Goal: Task Accomplishment & Management: Manage account settings

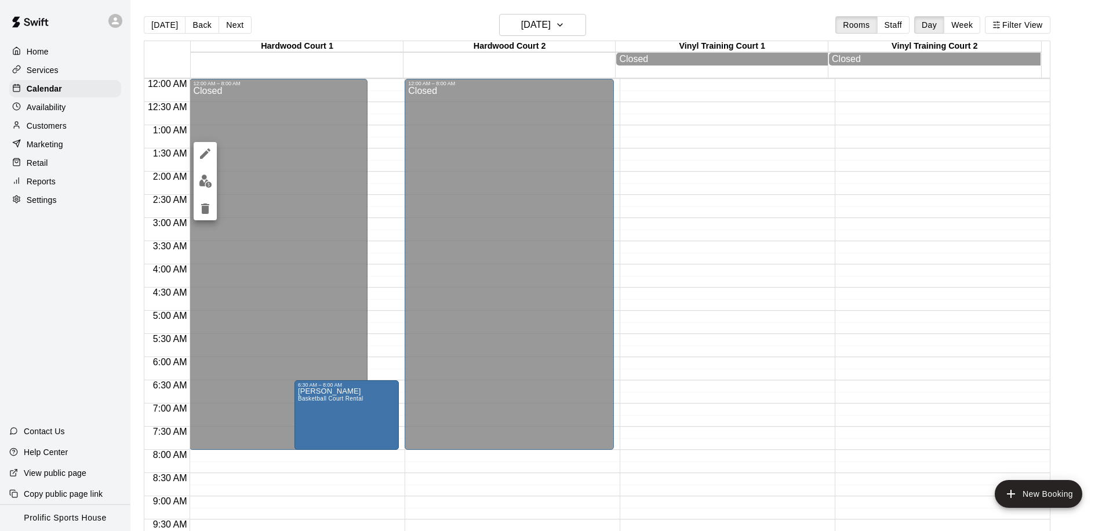
scroll to position [501, 0]
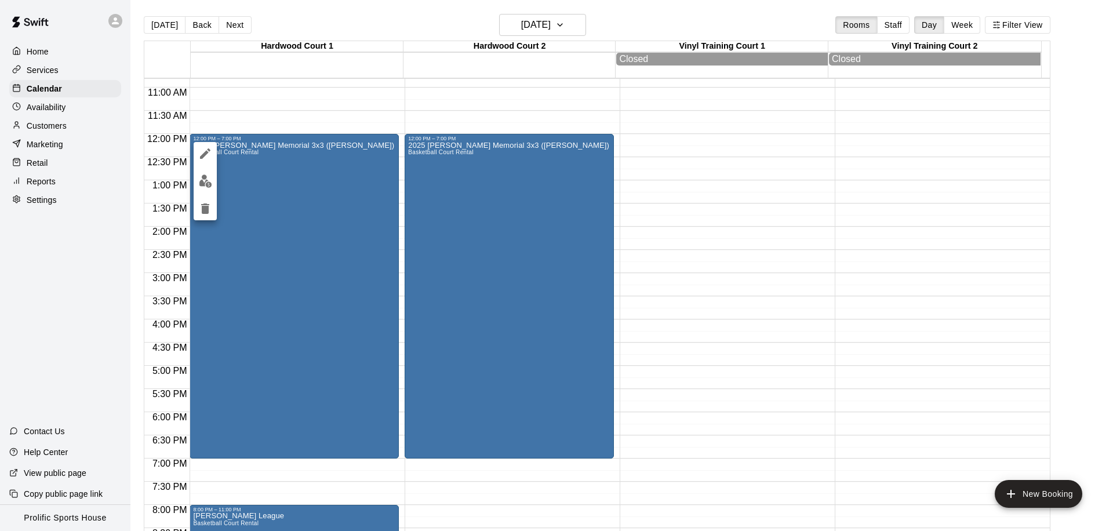
click at [550, 24] on div at bounding box center [556, 265] width 1113 height 531
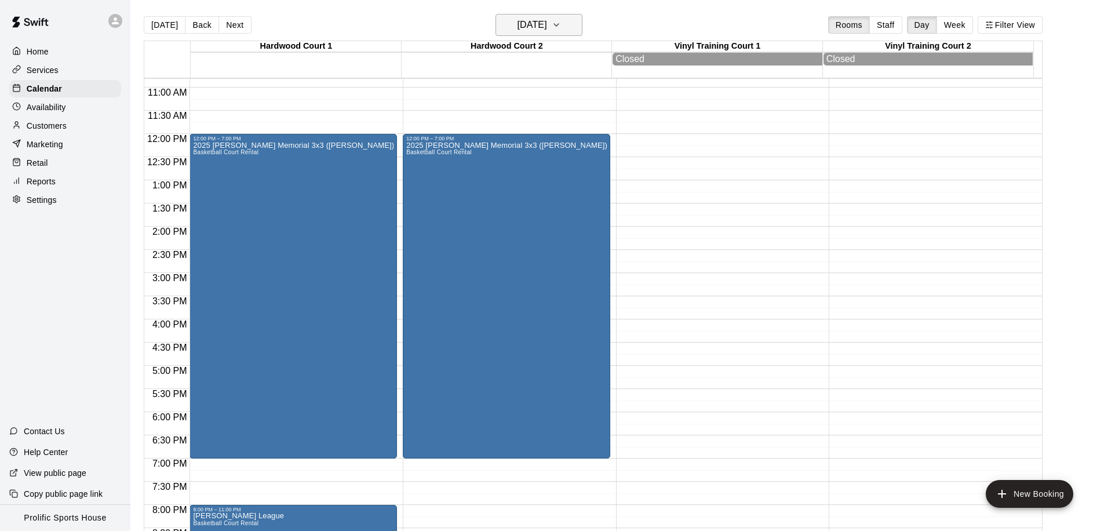
click at [571, 20] on button "[DATE]" at bounding box center [539, 25] width 87 height 22
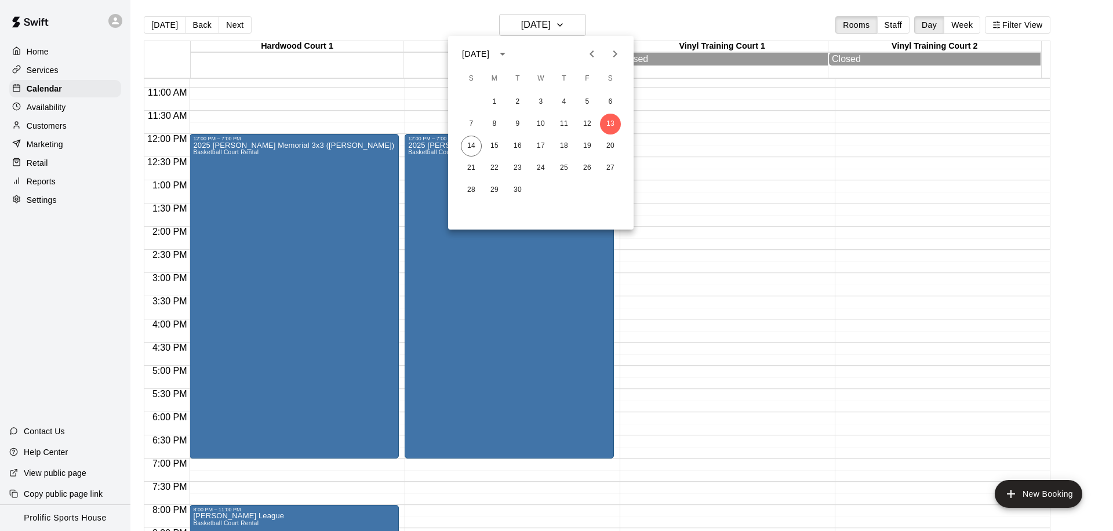
click at [489, 59] on div "[DATE]" at bounding box center [475, 54] width 27 height 12
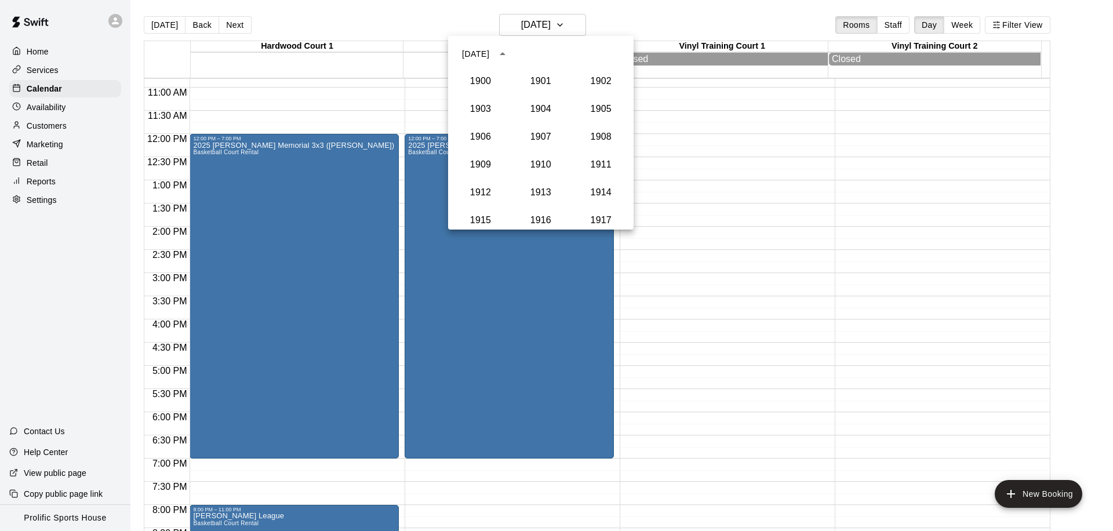
scroll to position [1073, 0]
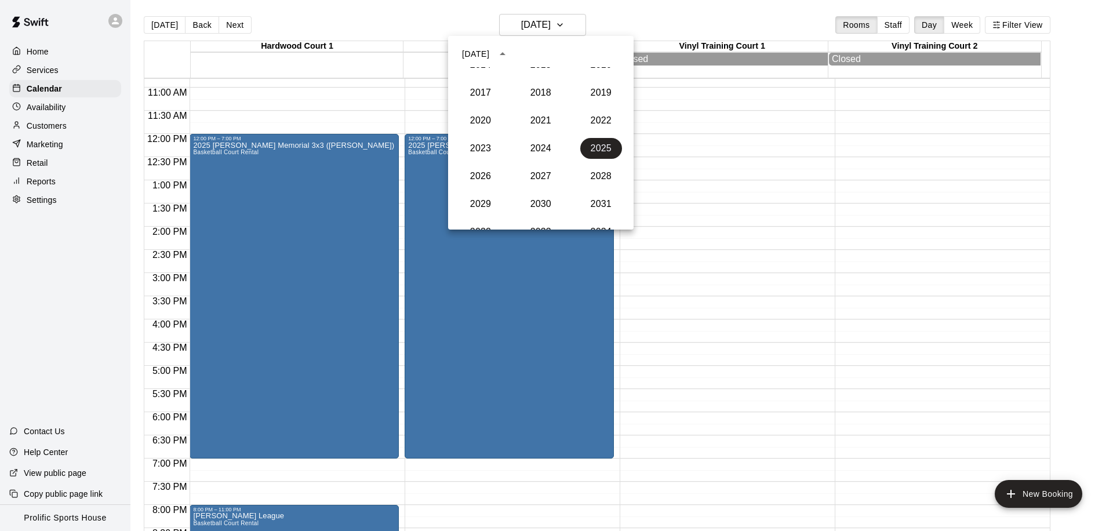
click at [482, 49] on div "[DATE]" at bounding box center [475, 54] width 27 height 12
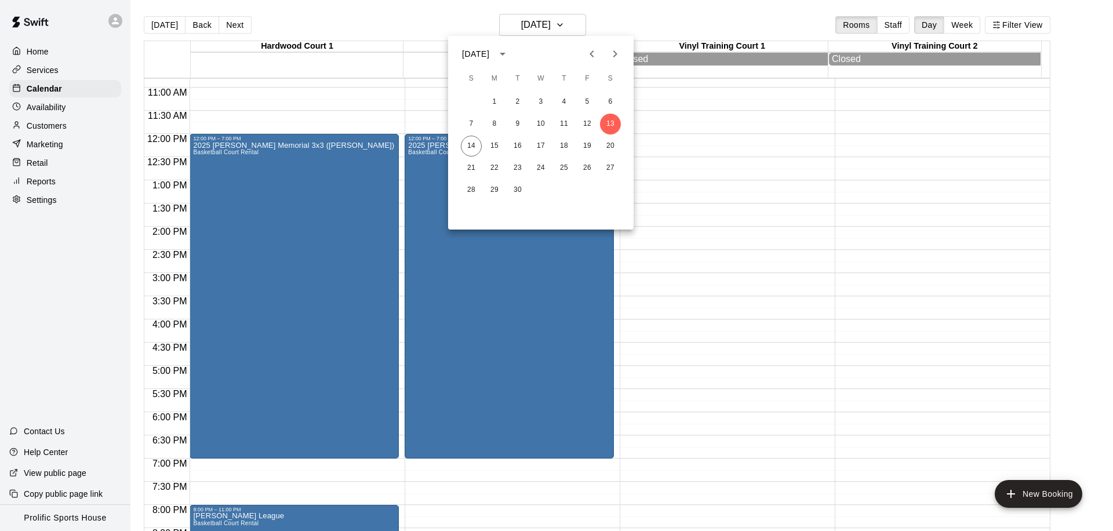
click at [487, 53] on div "[DATE]" at bounding box center [475, 54] width 27 height 12
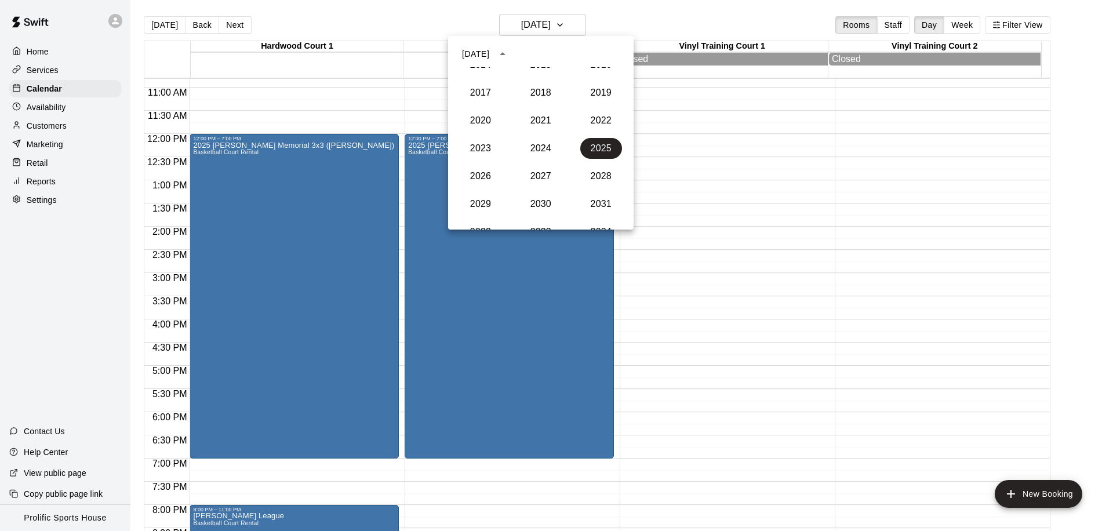
click at [487, 53] on div "[DATE]" at bounding box center [475, 54] width 27 height 12
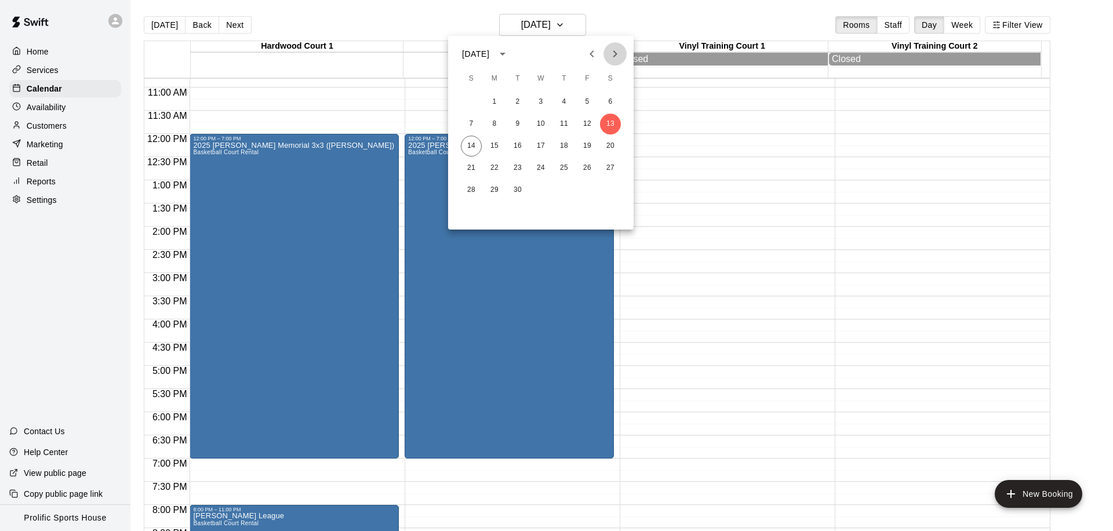
click at [612, 53] on icon "Next month" at bounding box center [615, 54] width 14 height 14
click at [607, 120] on button "11" at bounding box center [610, 124] width 21 height 21
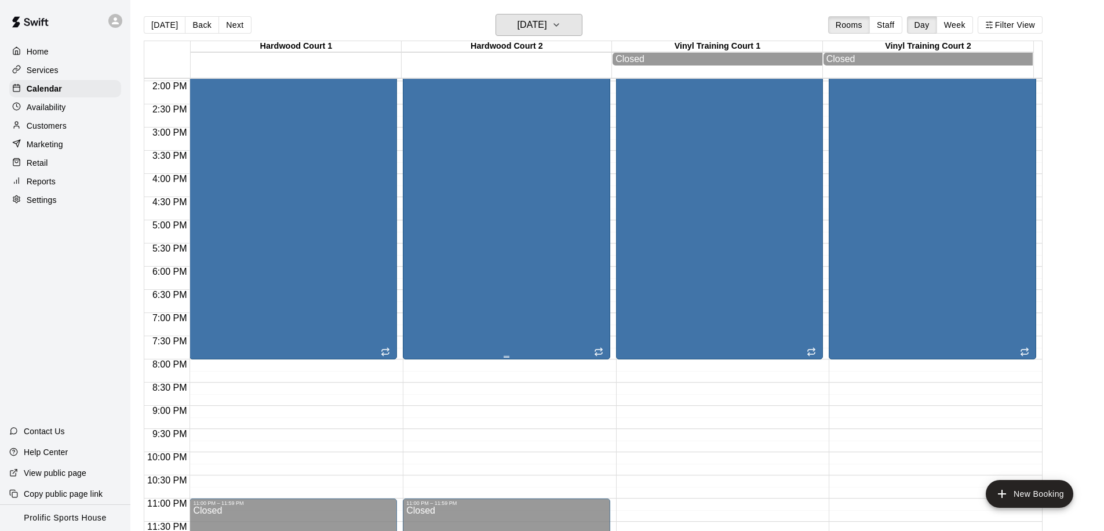
scroll to position [647, 0]
click at [541, 27] on h6 "[DATE]" at bounding box center [533, 25] width 30 height 16
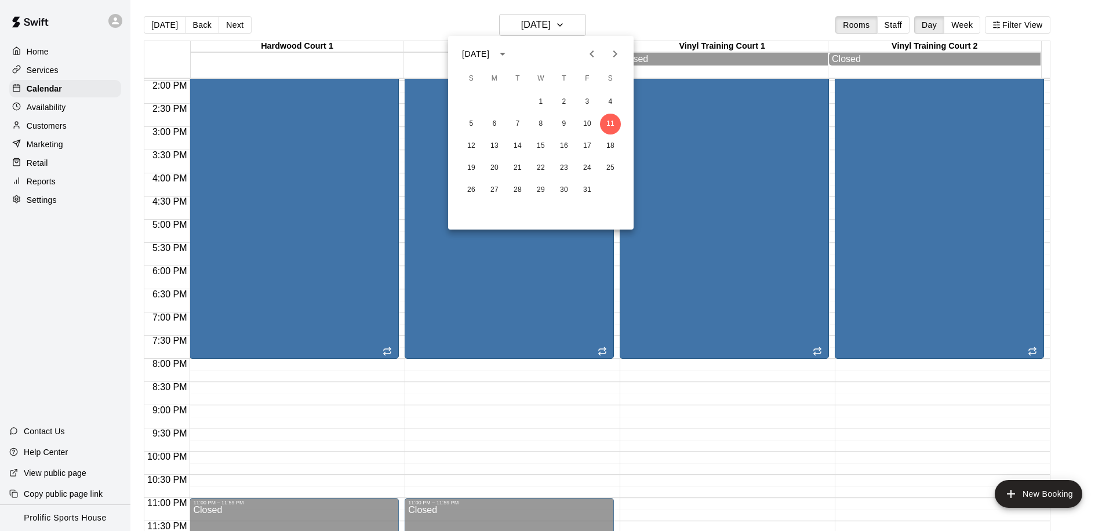
click at [592, 59] on icon "Previous month" at bounding box center [592, 54] width 14 height 14
click at [615, 145] on button "16" at bounding box center [610, 146] width 21 height 21
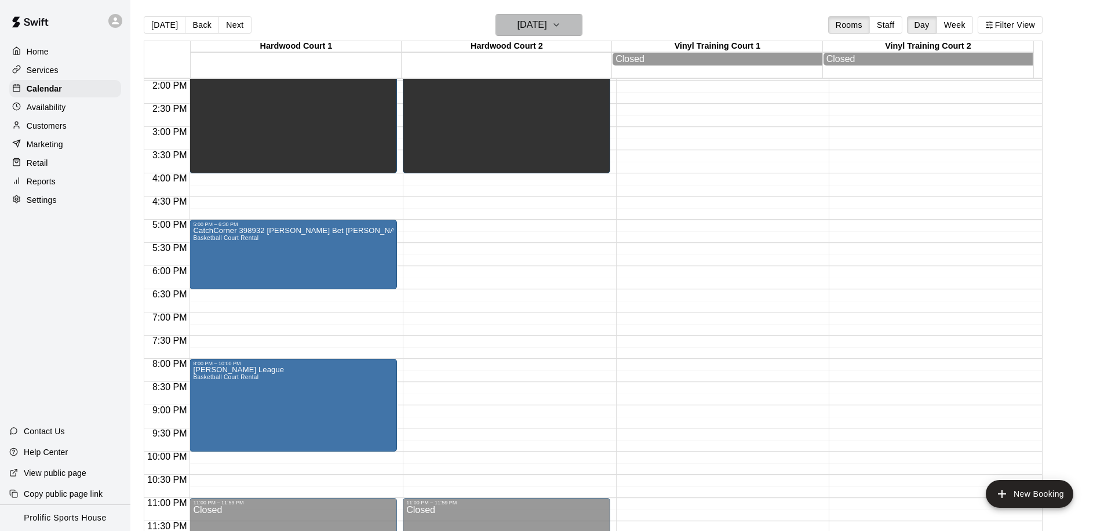
click at [544, 24] on h6 "[DATE]" at bounding box center [533, 25] width 30 height 16
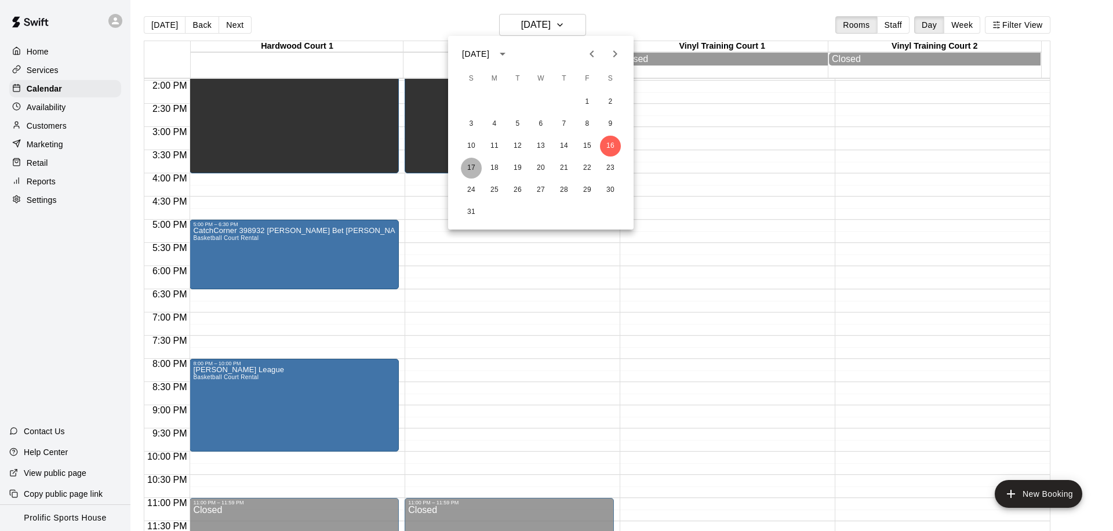
click at [476, 170] on button "17" at bounding box center [471, 168] width 21 height 21
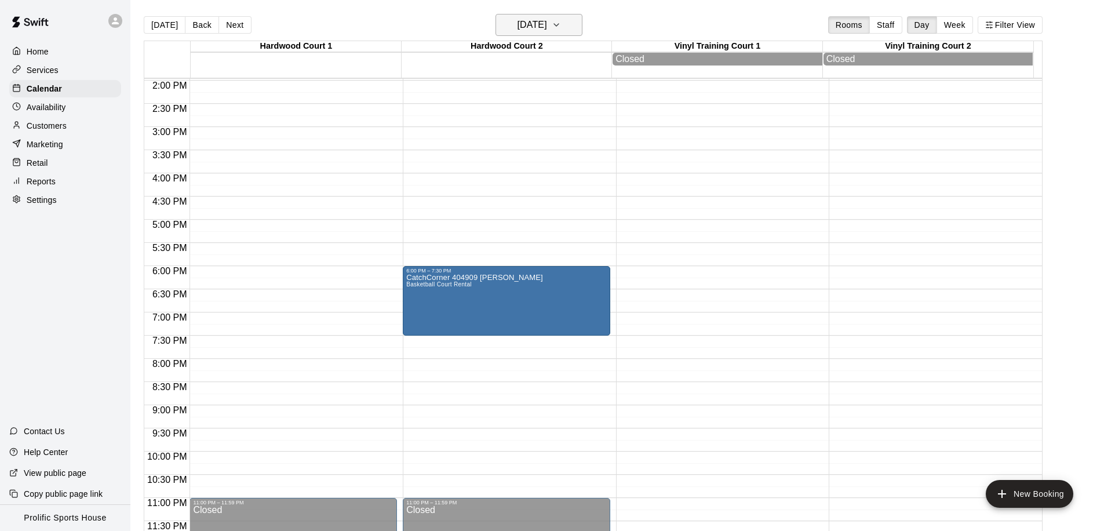
click at [538, 23] on h6 "[DATE]" at bounding box center [533, 25] width 30 height 16
click at [538, 23] on div at bounding box center [552, 265] width 1104 height 531
click at [542, 30] on h6 "[DATE]" at bounding box center [533, 25] width 30 height 16
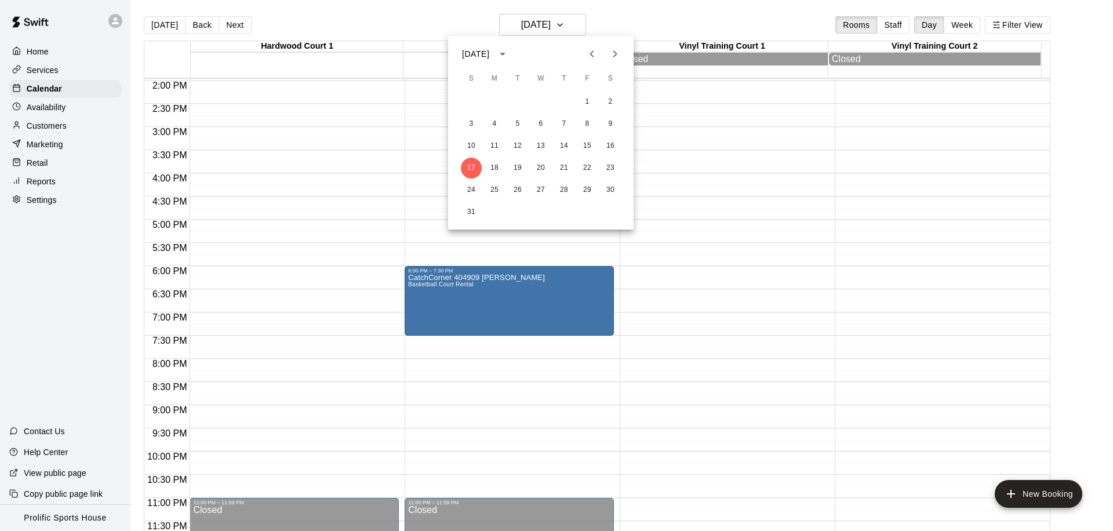
click at [618, 52] on icon "Next month" at bounding box center [615, 54] width 14 height 14
click at [624, 57] on button "Next month" at bounding box center [614, 53] width 23 height 23
click at [610, 121] on button "11" at bounding box center [610, 124] width 21 height 21
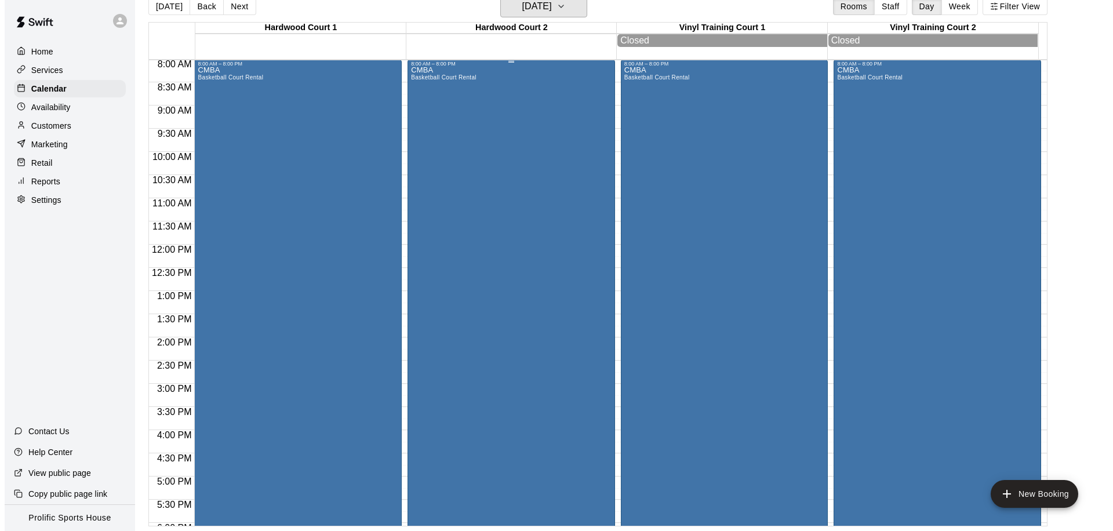
scroll to position [315, 0]
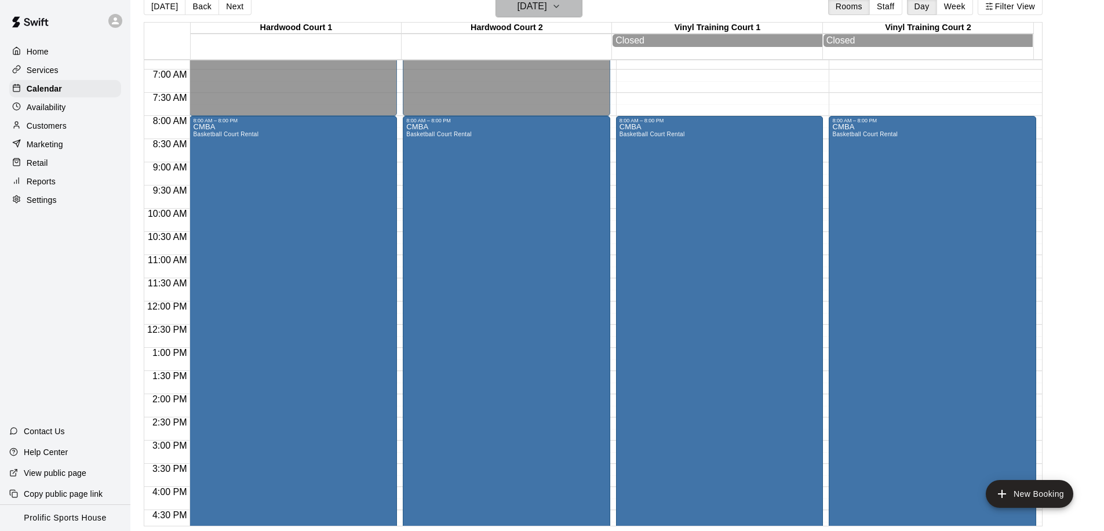
click at [544, 12] on h6 "[DATE]" at bounding box center [533, 6] width 30 height 16
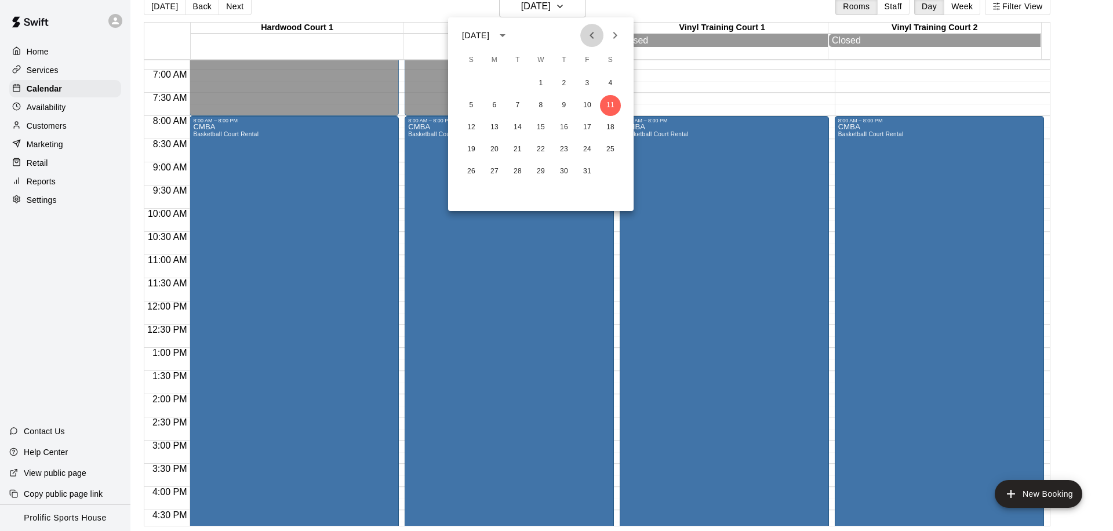
click at [589, 28] on icon "Previous month" at bounding box center [592, 35] width 14 height 14
click at [477, 130] on button "14" at bounding box center [471, 127] width 21 height 21
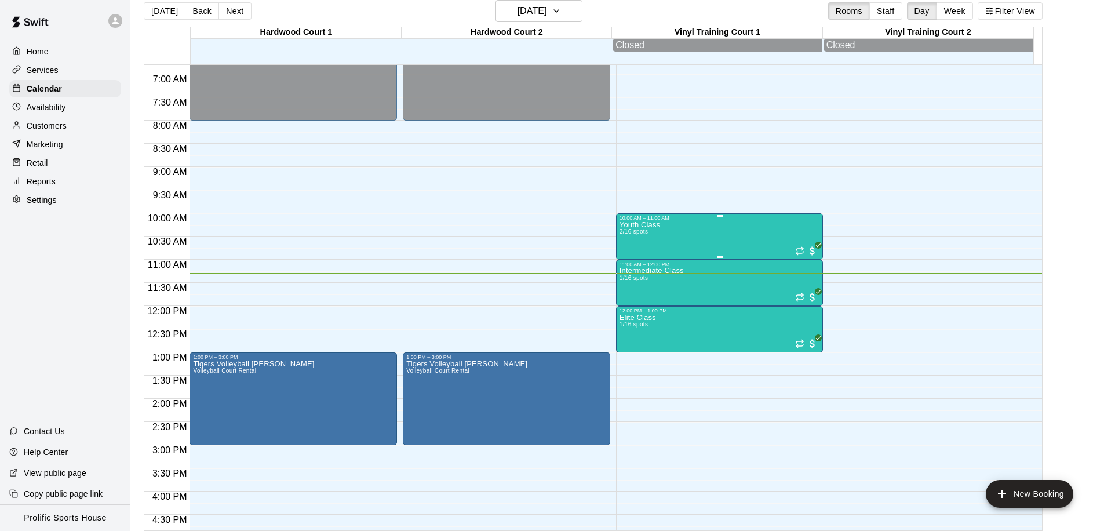
click at [706, 225] on div "Youth Class 2/16 spots" at bounding box center [720, 486] width 201 height 531
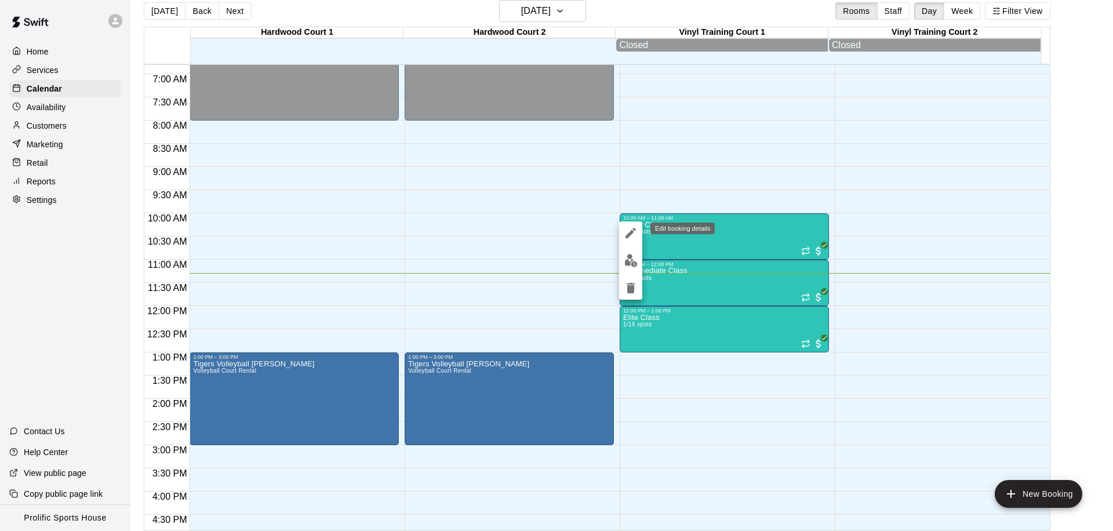
click at [633, 231] on icon "edit" at bounding box center [630, 233] width 10 height 10
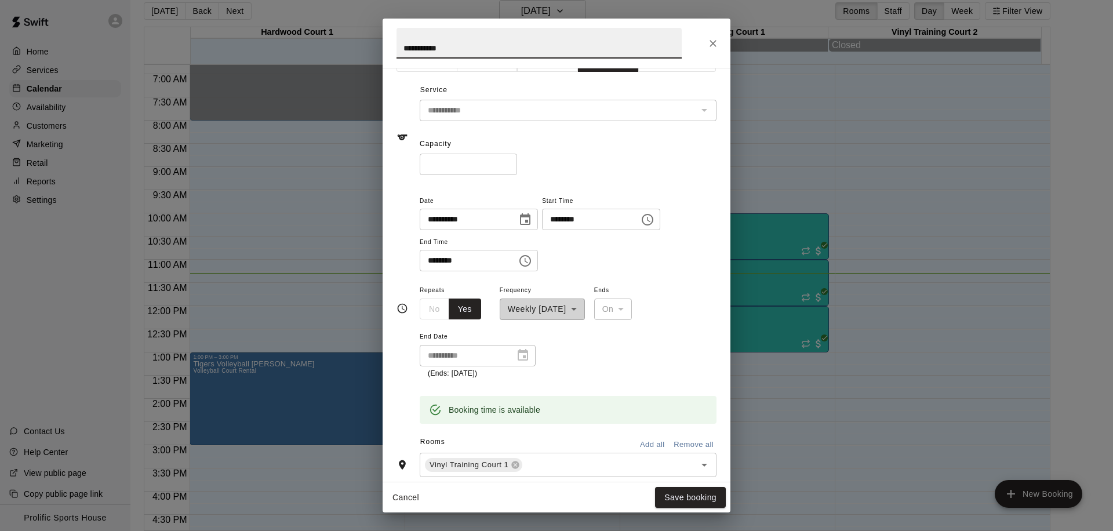
scroll to position [352, 0]
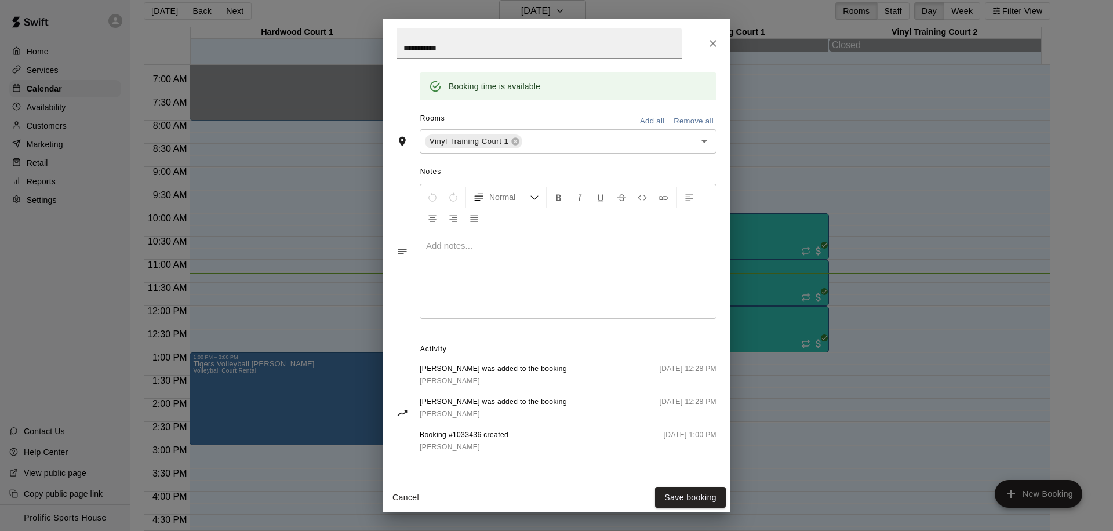
click at [833, 190] on div "**********" at bounding box center [556, 265] width 1113 height 531
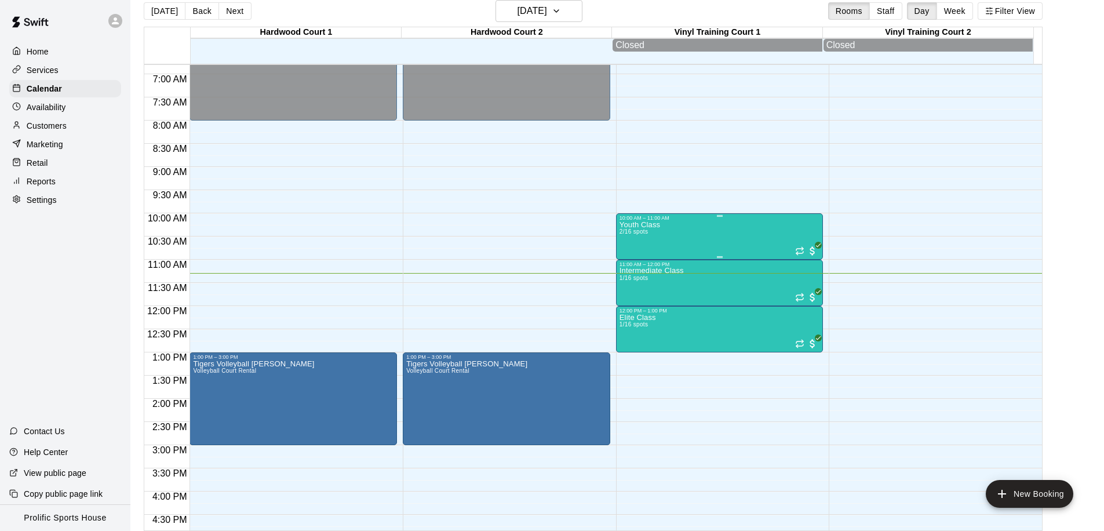
click at [689, 230] on div "Youth Class 2/16 spots" at bounding box center [720, 486] width 201 height 531
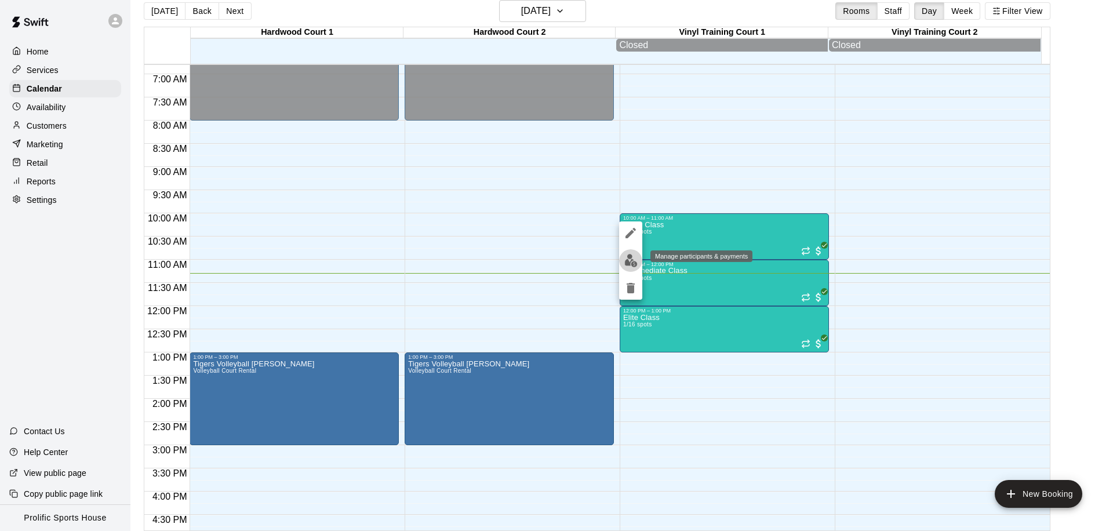
click at [626, 260] on img "edit" at bounding box center [630, 260] width 13 height 13
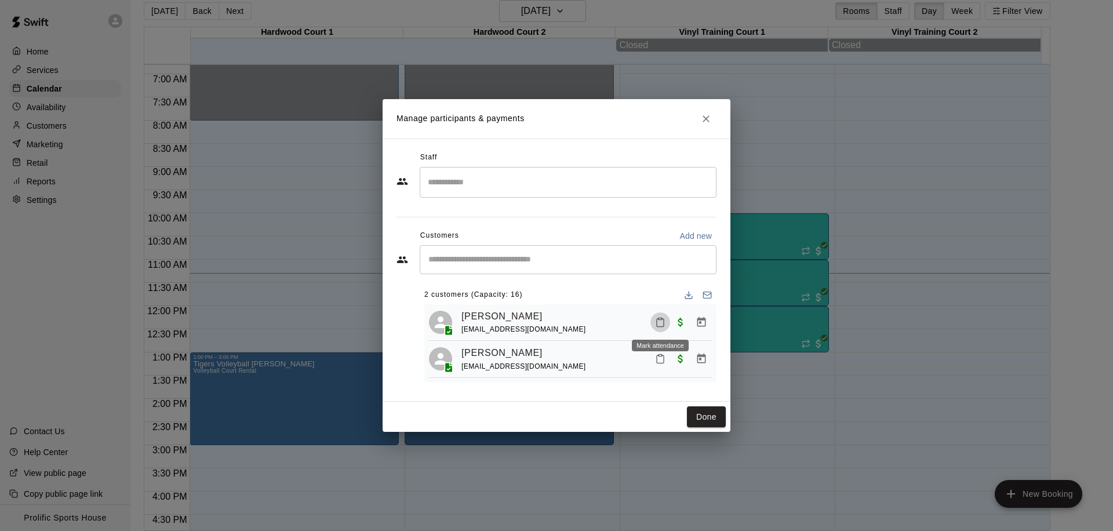
click at [660, 328] on button "Mark attendance" at bounding box center [660, 322] width 20 height 20
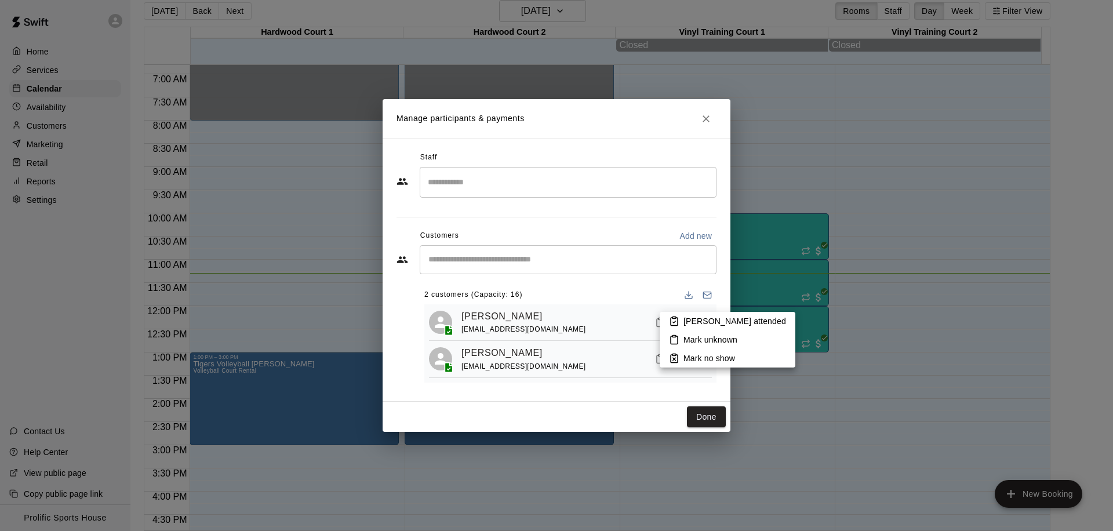
click at [700, 322] on p "[PERSON_NAME] attended" at bounding box center [734, 321] width 103 height 12
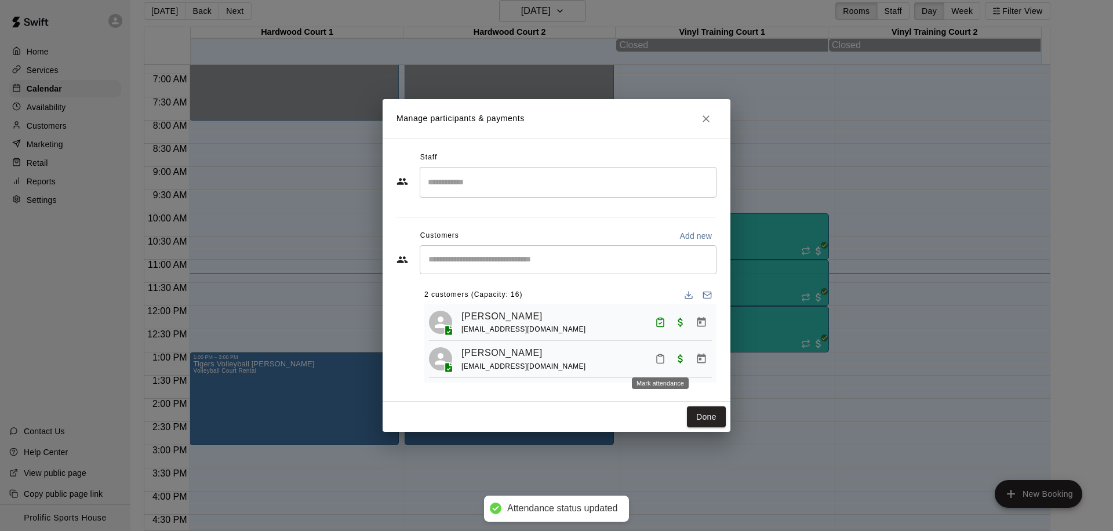
click at [661, 363] on icon "Mark attendance" at bounding box center [660, 359] width 7 height 8
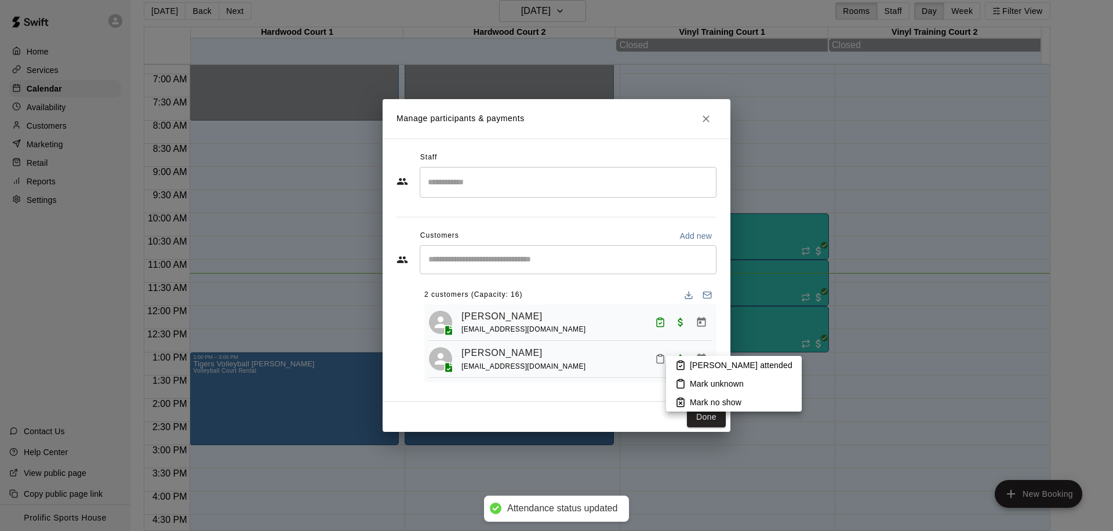
click at [701, 365] on p "[PERSON_NAME] attended" at bounding box center [741, 365] width 103 height 12
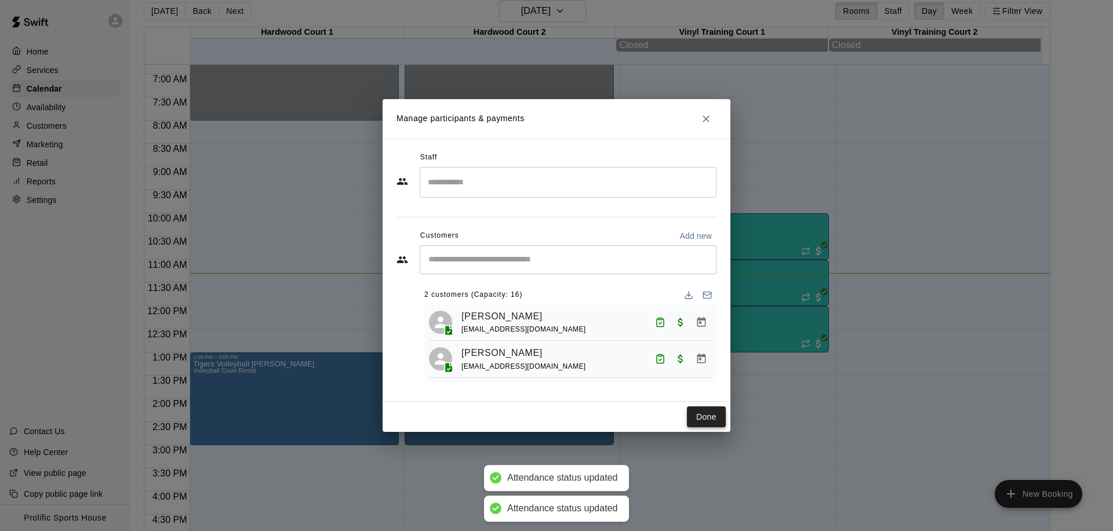
click at [714, 418] on button "Done" at bounding box center [706, 416] width 39 height 21
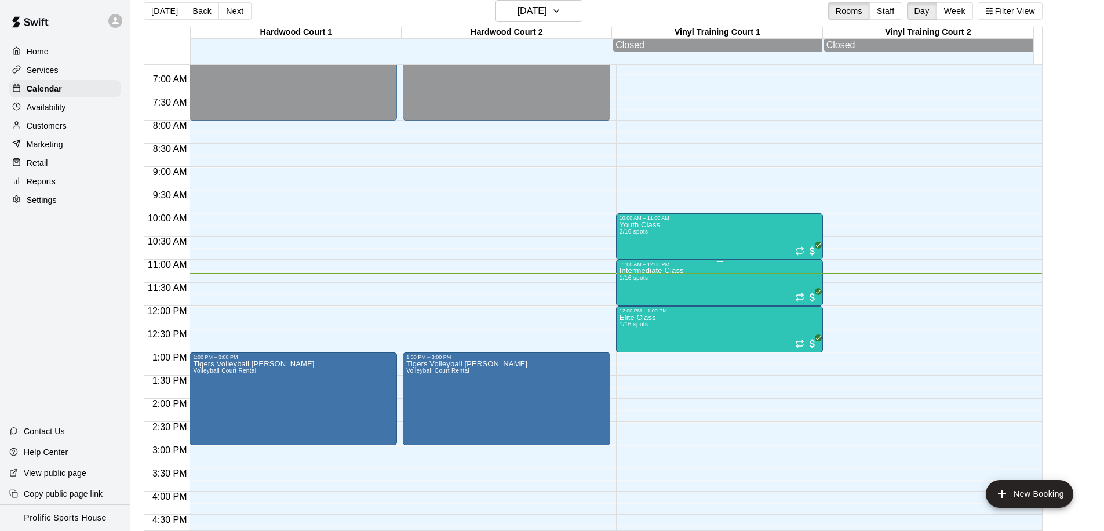
click at [700, 281] on div "Intermediate Class 1/16 spots" at bounding box center [720, 532] width 201 height 531
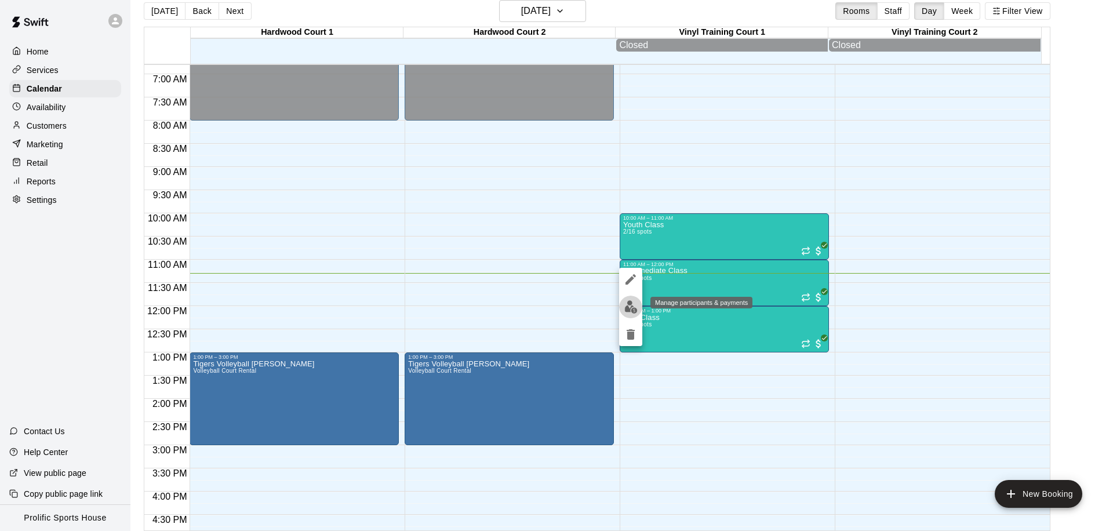
click at [626, 310] on img "edit" at bounding box center [630, 306] width 13 height 13
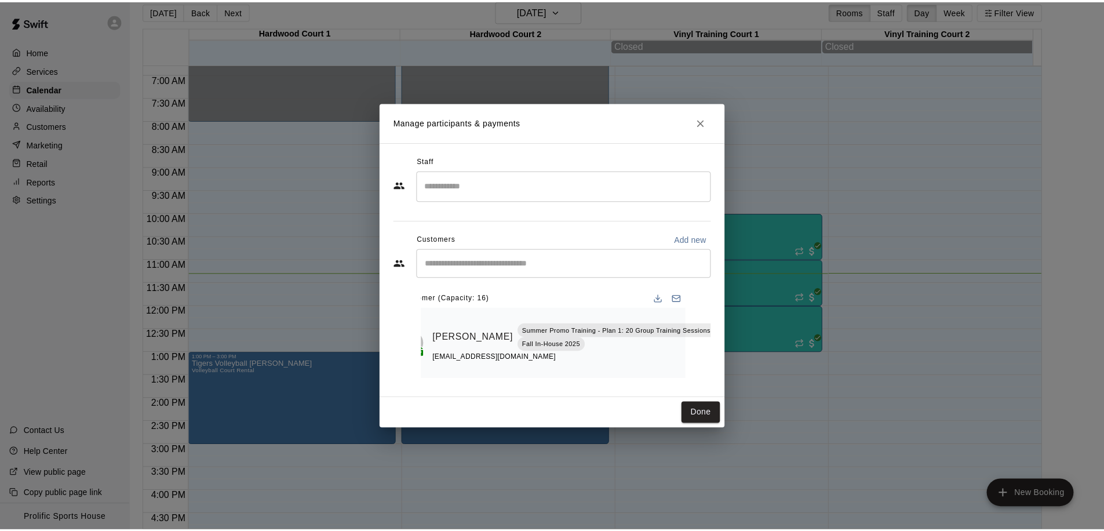
scroll to position [0, 35]
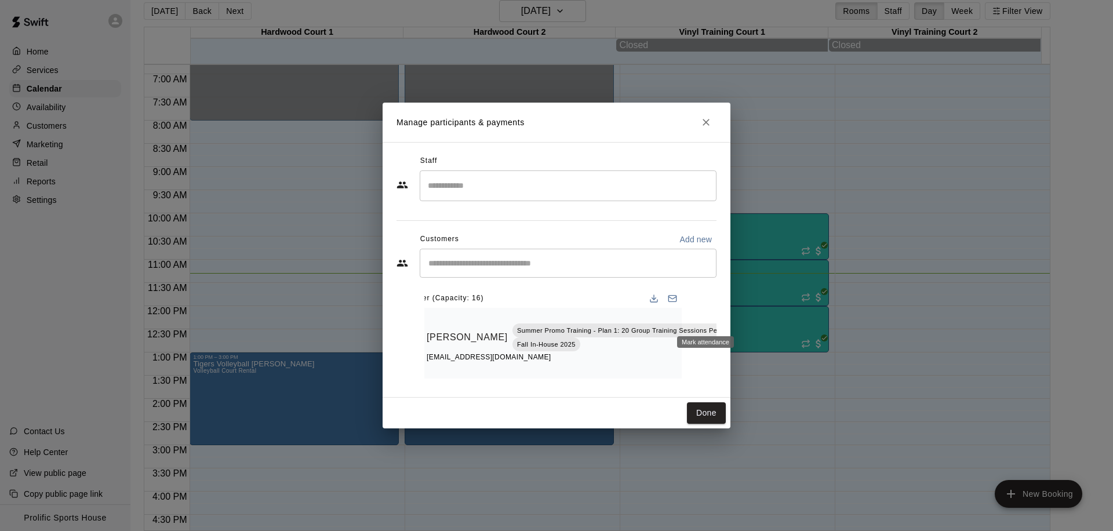
click at [750, 318] on icon "Mark attendance" at bounding box center [755, 322] width 10 height 10
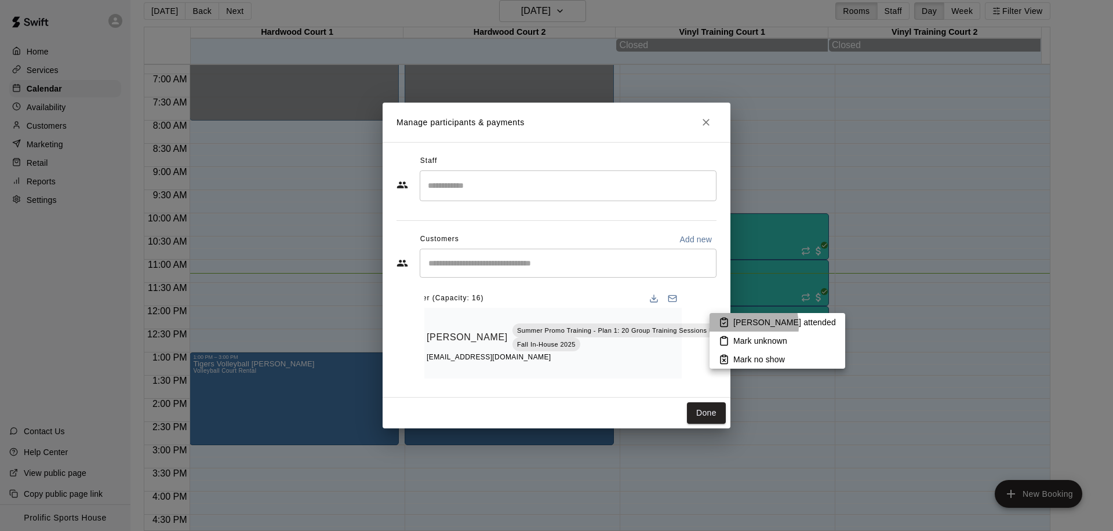
click at [741, 326] on p "[PERSON_NAME] attended" at bounding box center [784, 322] width 103 height 12
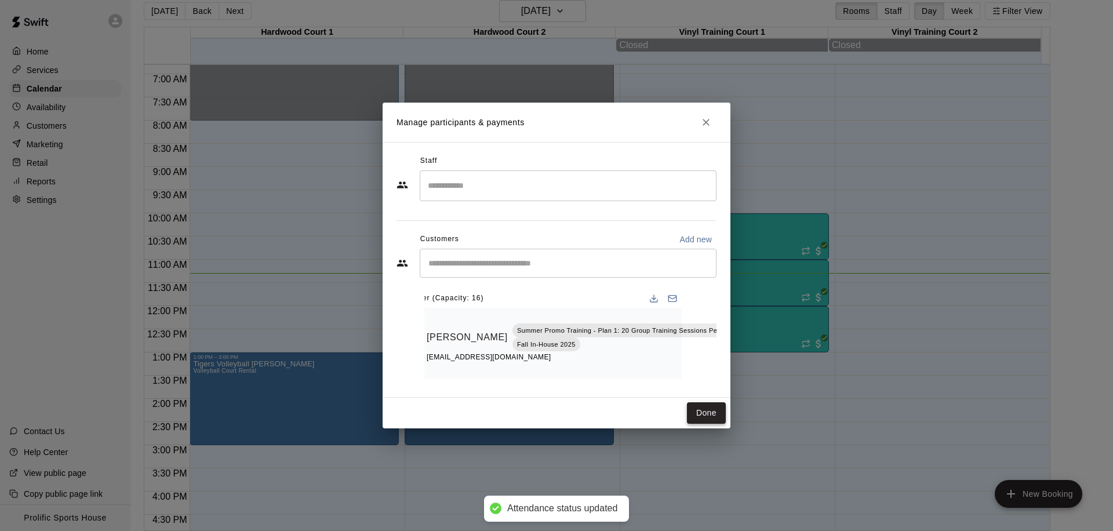
click at [705, 416] on button "Done" at bounding box center [706, 412] width 39 height 21
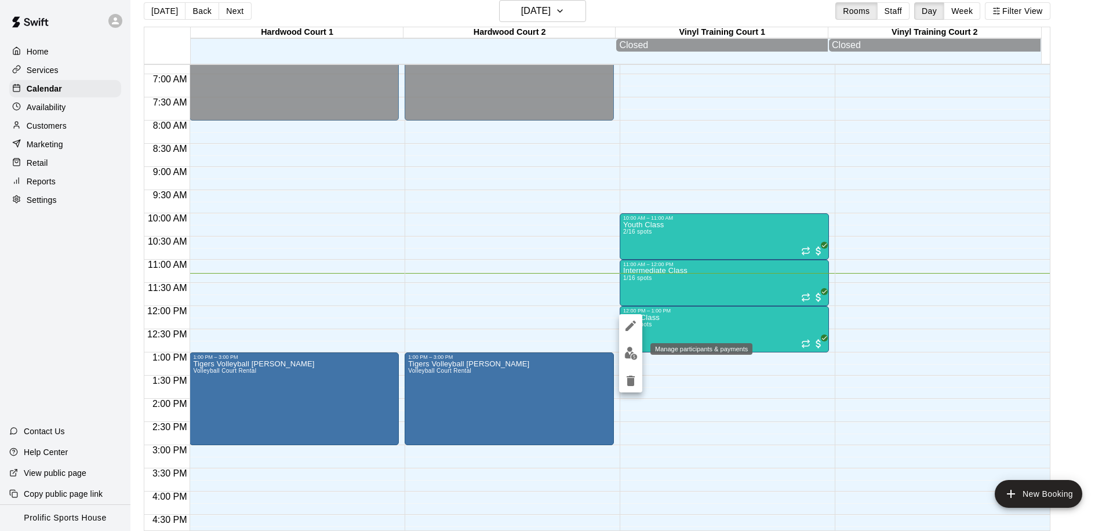
click at [633, 353] on img "edit" at bounding box center [630, 353] width 13 height 13
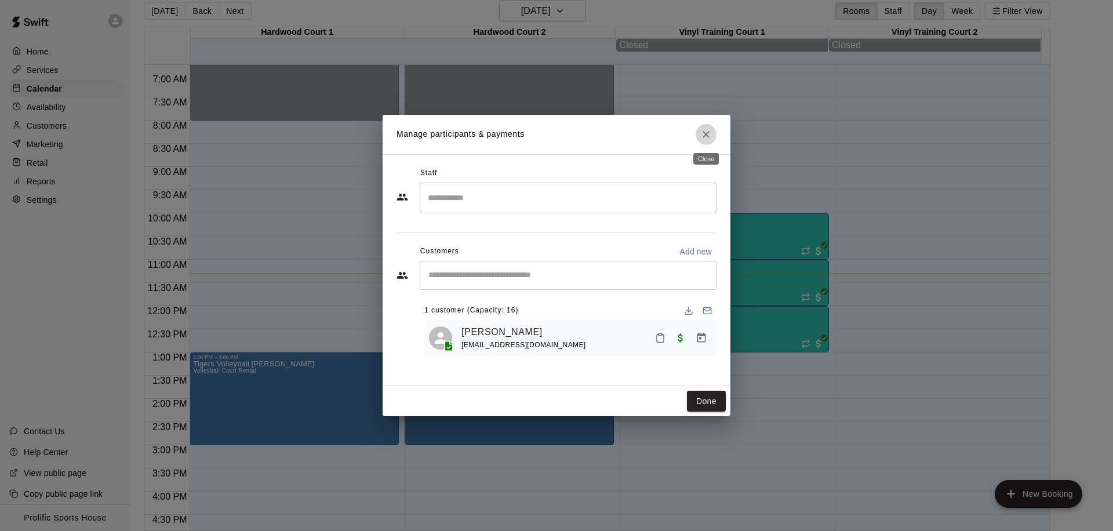
click at [709, 130] on icon "Close" at bounding box center [706, 135] width 12 height 12
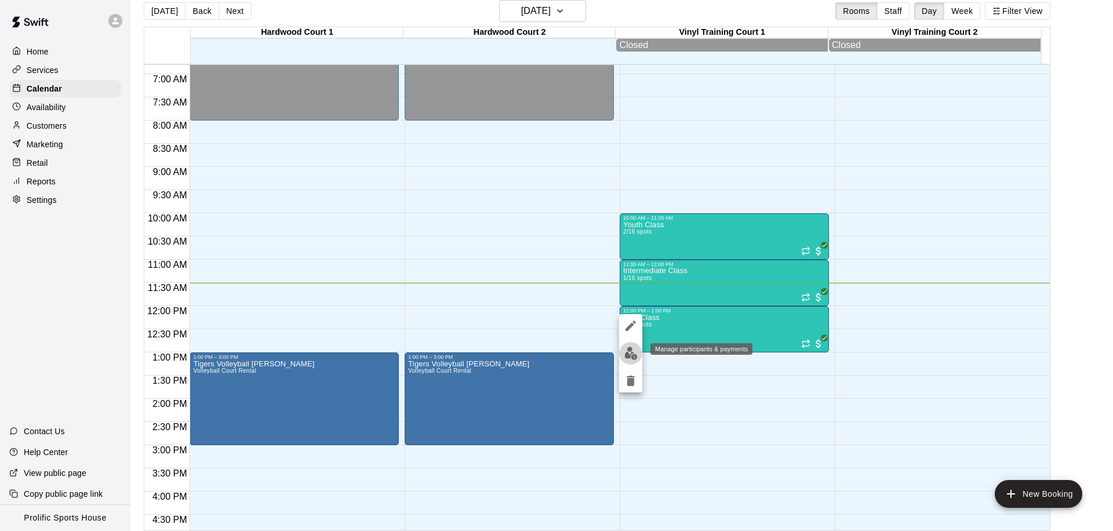
click at [629, 345] on button "edit" at bounding box center [630, 353] width 23 height 23
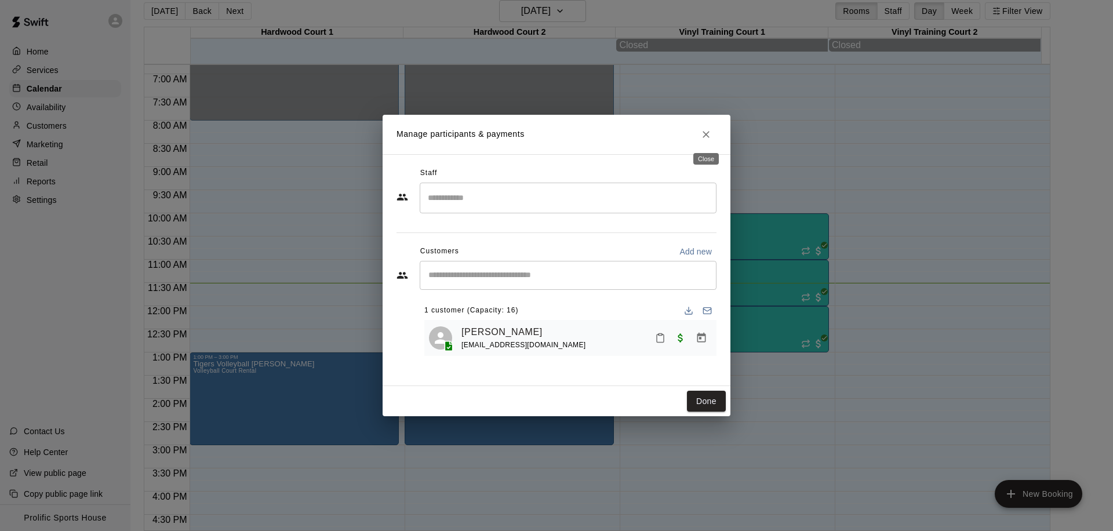
click at [698, 133] on button "Close" at bounding box center [705, 134] width 21 height 21
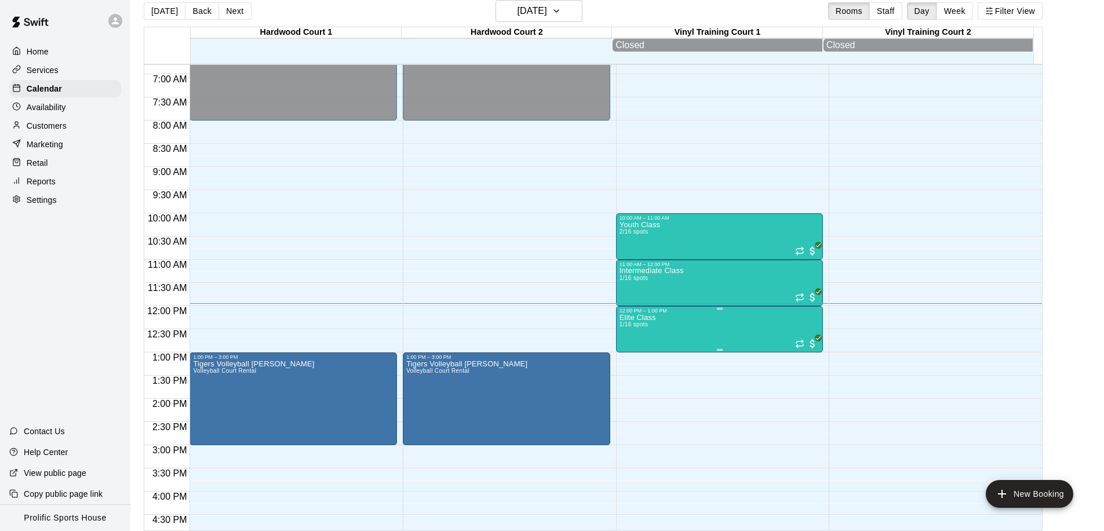
click at [683, 310] on div "12:00 PM – 1:00 PM" at bounding box center [720, 311] width 201 height 6
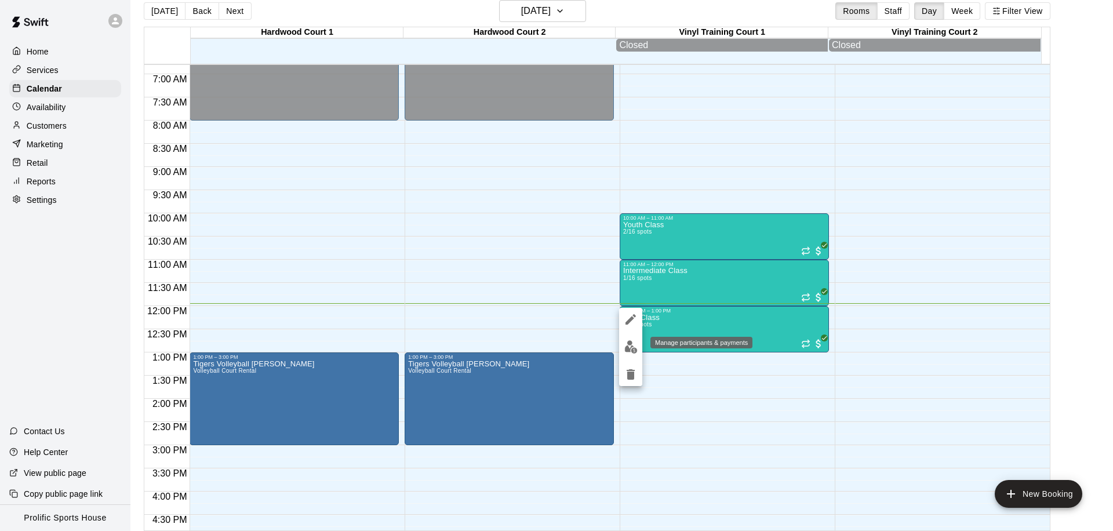
click at [628, 345] on img "edit" at bounding box center [630, 346] width 13 height 13
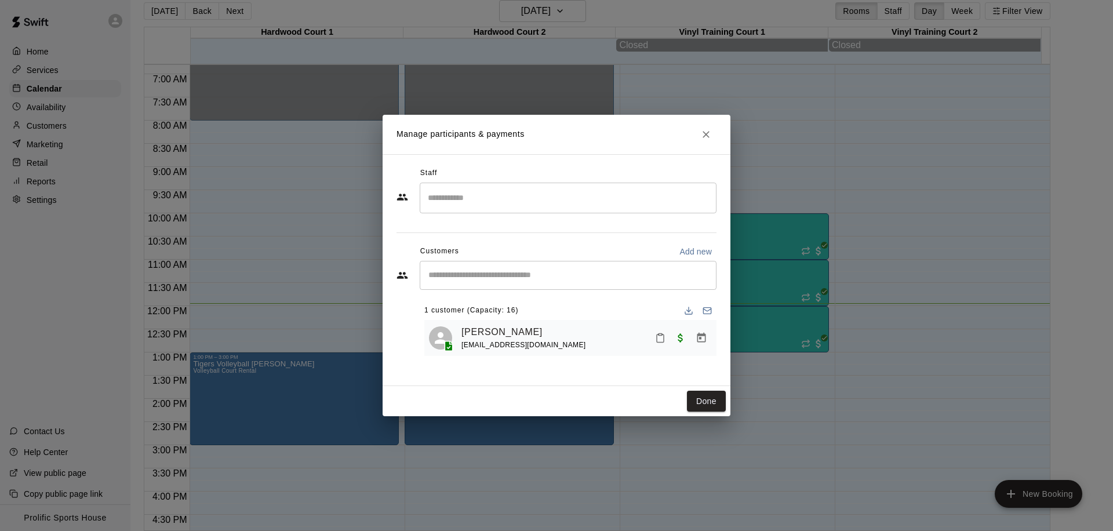
click at [660, 340] on icon "Mark attendance" at bounding box center [660, 338] width 10 height 10
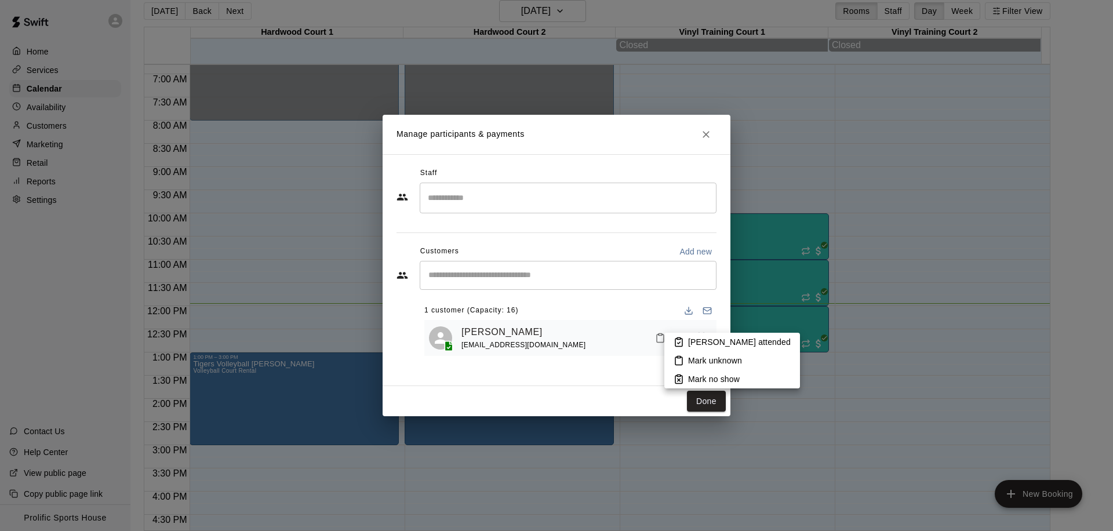
click at [715, 343] on p "[PERSON_NAME] attended" at bounding box center [739, 342] width 103 height 12
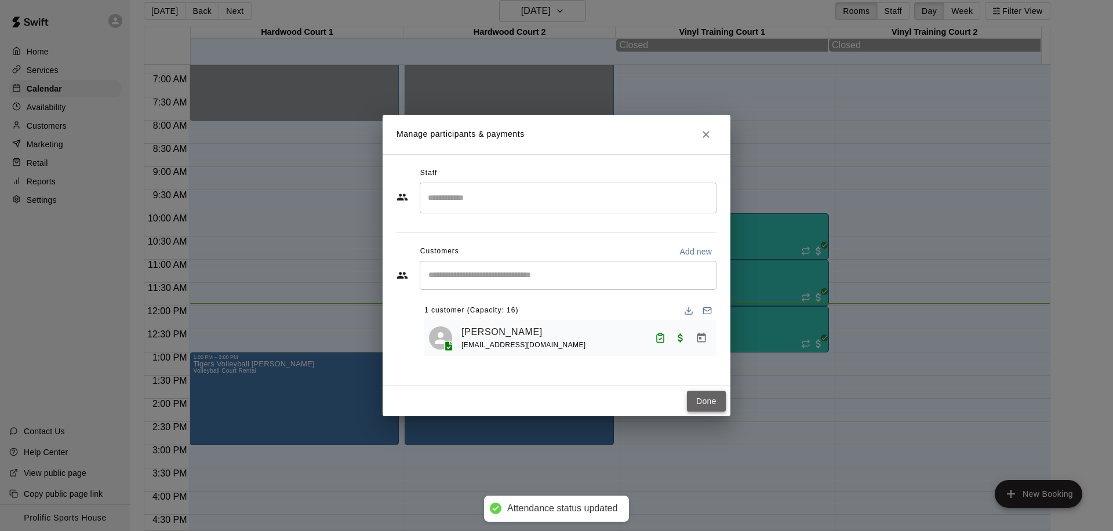
click at [705, 400] on button "Done" at bounding box center [706, 401] width 39 height 21
